Goal: Answer question/provide support

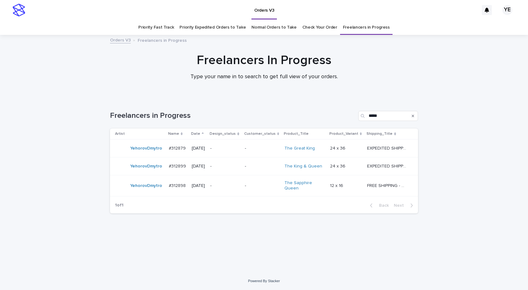
click at [159, 191] on div "YehorovDmytro" at bounding box center [139, 186] width 49 height 13
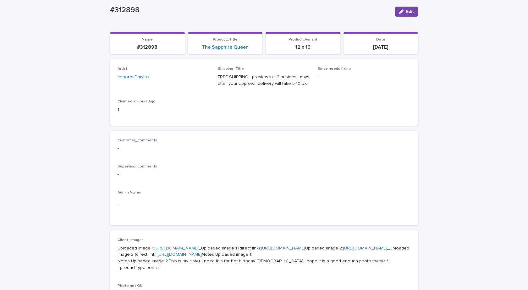
scroll to position [157, 0]
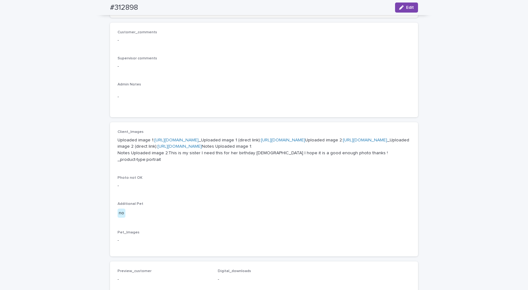
click at [209, 137] on p "Uploaded image 1: [URL][DOMAIN_NAME] _Uploaded image 1 (direct link): [URL][DOM…" at bounding box center [264, 150] width 293 height 26
click at [199, 138] on link "[URL][DOMAIN_NAME]" at bounding box center [176, 140] width 44 height 4
click at [343, 142] on link "[URL][DOMAIN_NAME]" at bounding box center [365, 140] width 44 height 4
drag, startPoint x: 370, startPoint y: 214, endPoint x: 293, endPoint y: 210, distance: 77.5
click at [293, 163] on p "Uploaded image 1: [URL][DOMAIN_NAME] _Uploaded image 1 (direct link): [URL][DOM…" at bounding box center [264, 150] width 293 height 26
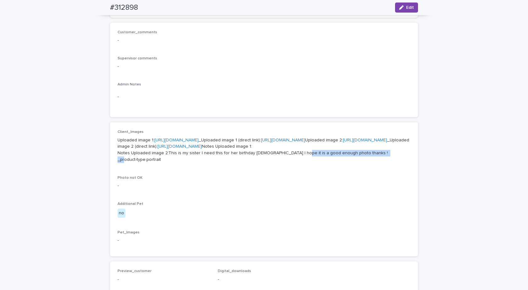
copy p "I hope it is a good enough photo thanks !"
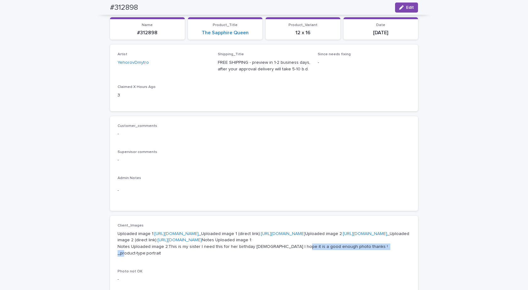
scroll to position [0, 0]
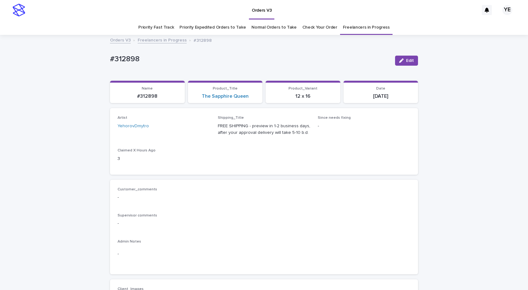
click at [159, 39] on link "Freelancers in Progress" at bounding box center [162, 39] width 49 height 7
